Goal: Transaction & Acquisition: Purchase product/service

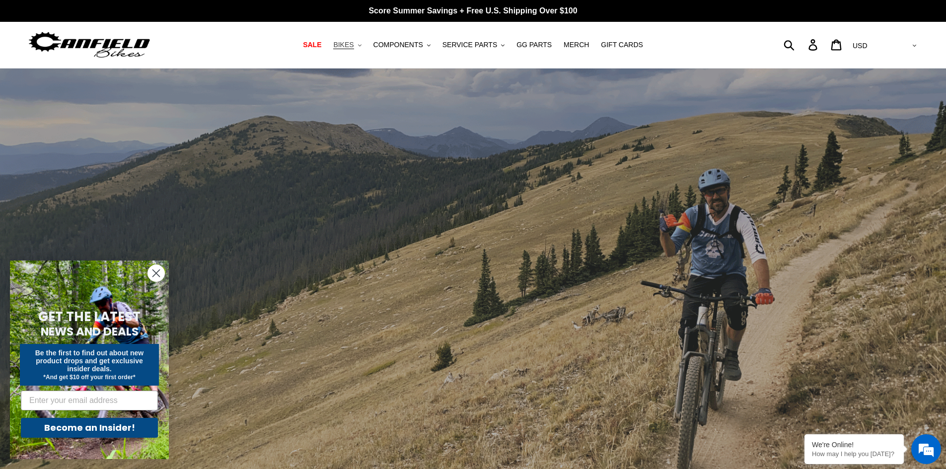
click at [354, 44] on span "BIKES" at bounding box center [343, 45] width 20 height 8
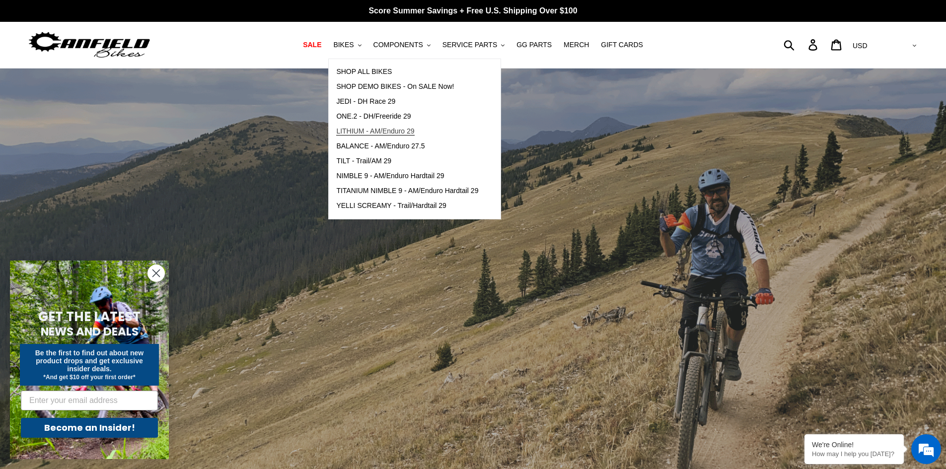
click at [397, 130] on span "LITHIUM - AM/Enduro 29" at bounding box center [375, 131] width 78 height 8
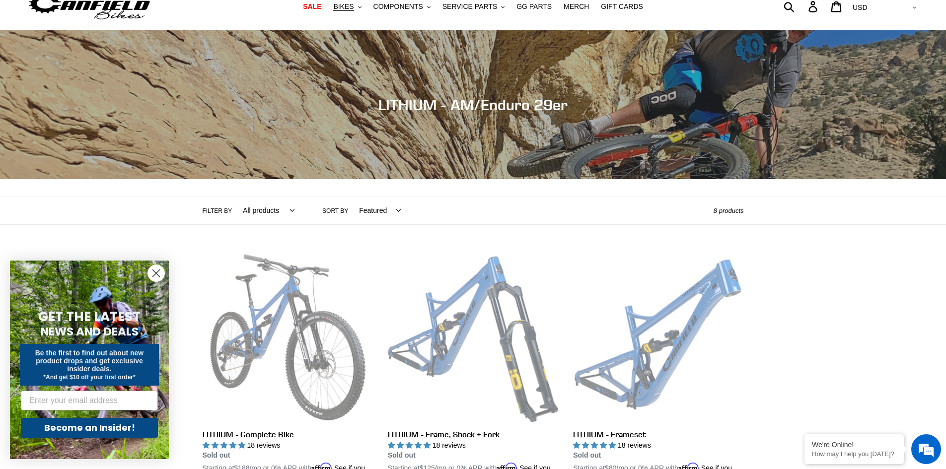
scroll to position [50, 0]
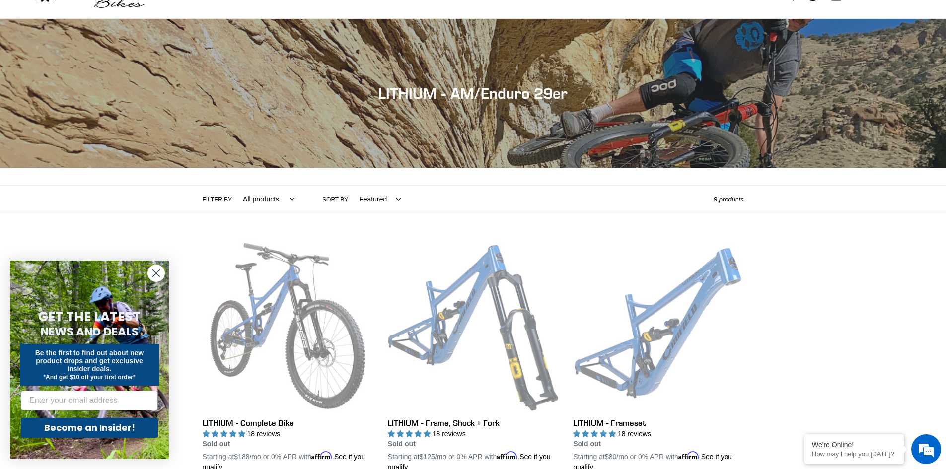
click at [155, 274] on circle "Close dialog" at bounding box center [156, 273] width 16 height 16
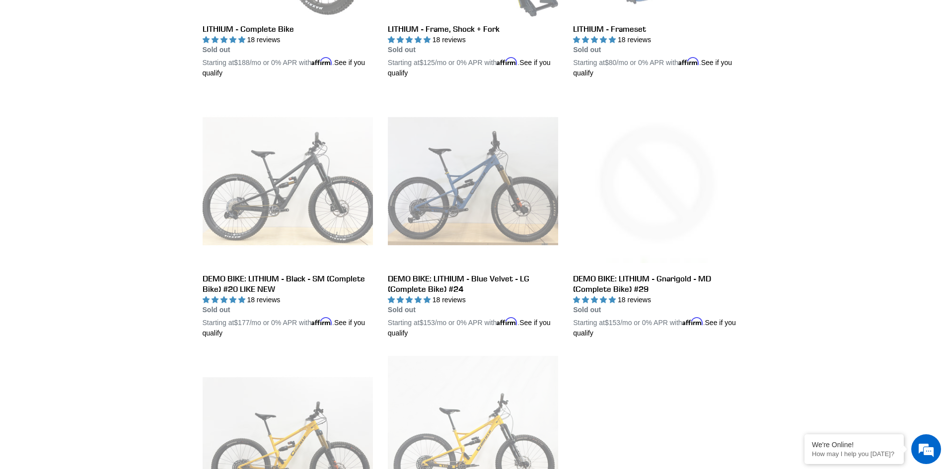
scroll to position [99, 0]
